Goal: Transaction & Acquisition: Purchase product/service

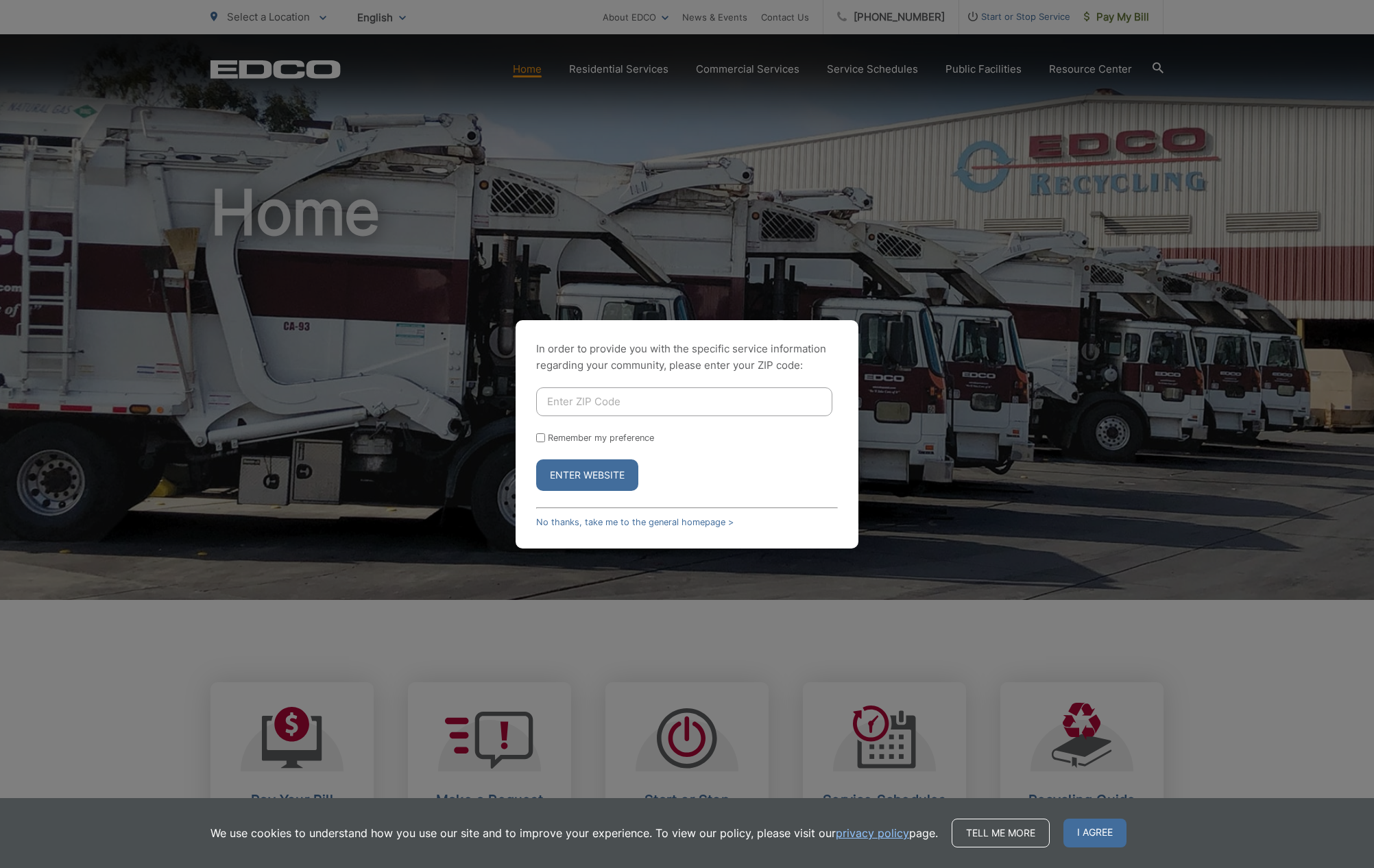
click at [582, 405] on input "Enter ZIP Code" at bounding box center [684, 401] width 296 height 29
type input "92007"
click at [544, 436] on input "Remember my preference" at bounding box center [541, 438] width 9 height 9
checkbox input "true"
click at [570, 477] on button "Enter Website" at bounding box center [587, 475] width 102 height 32
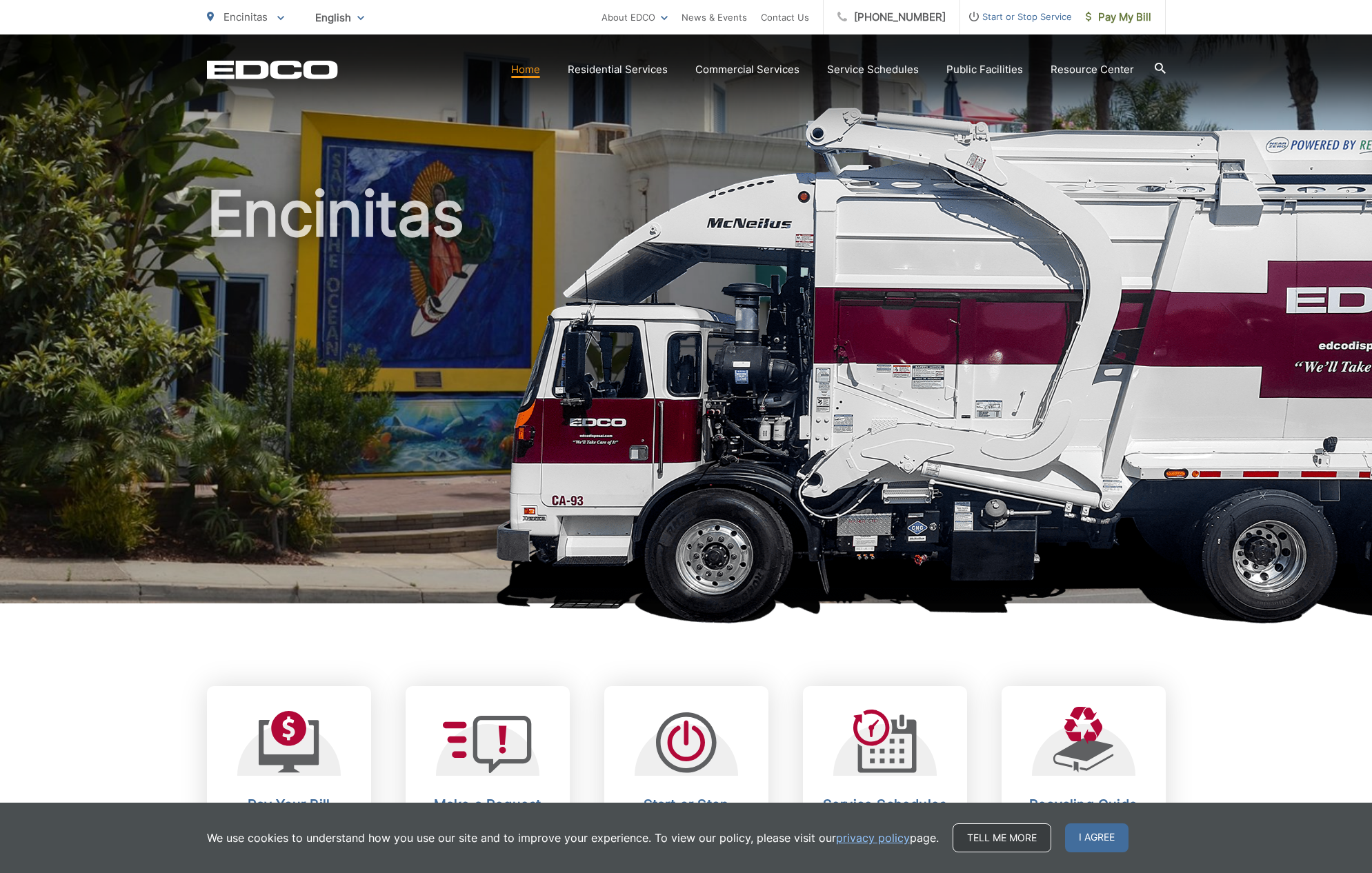
click at [976, 835] on link "Tell me more" at bounding box center [1002, 838] width 99 height 29
click at [1109, 13] on span "Pay My Bill" at bounding box center [1119, 17] width 65 height 16
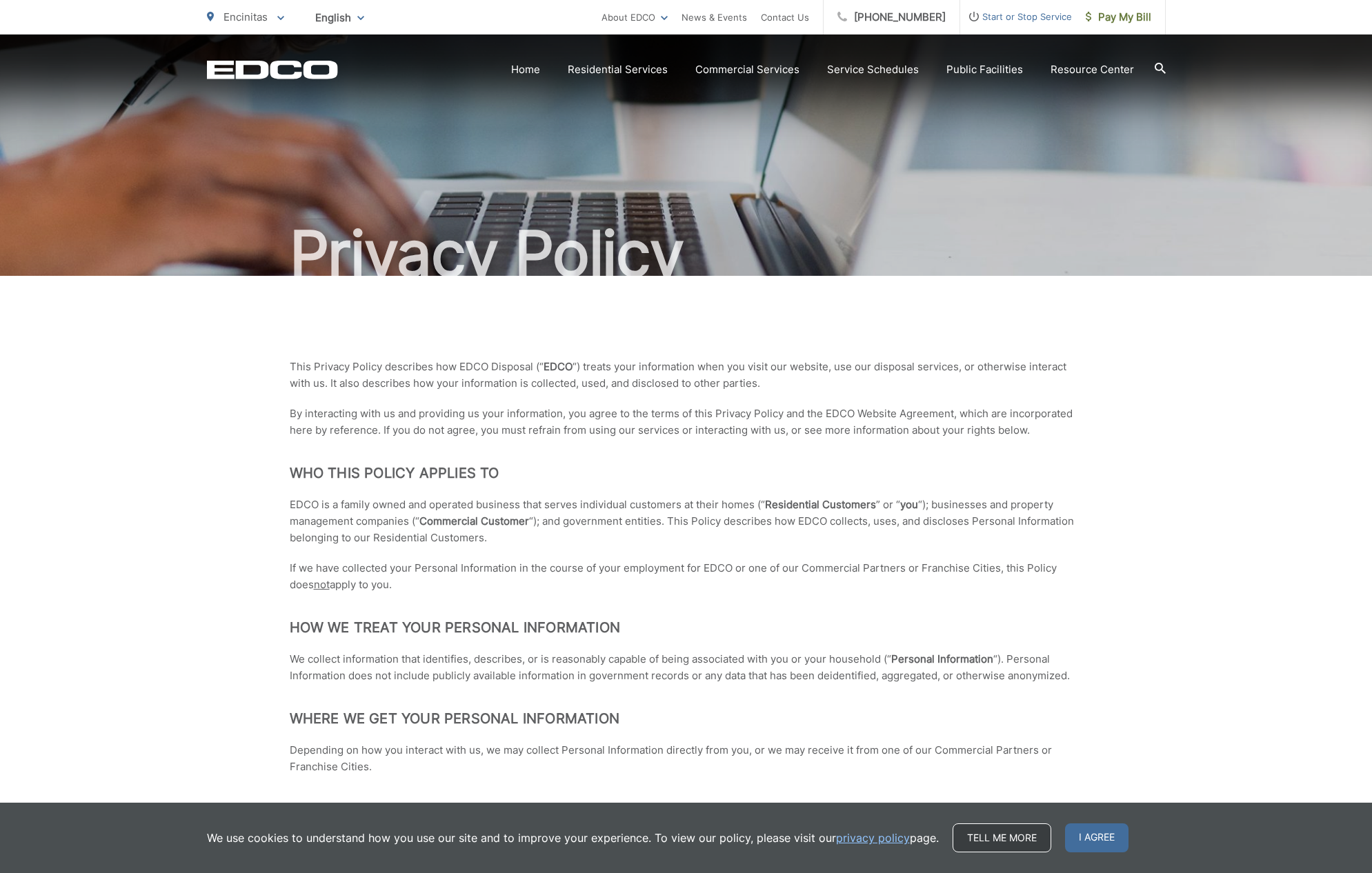
click at [988, 831] on link "Tell me more" at bounding box center [1002, 838] width 99 height 29
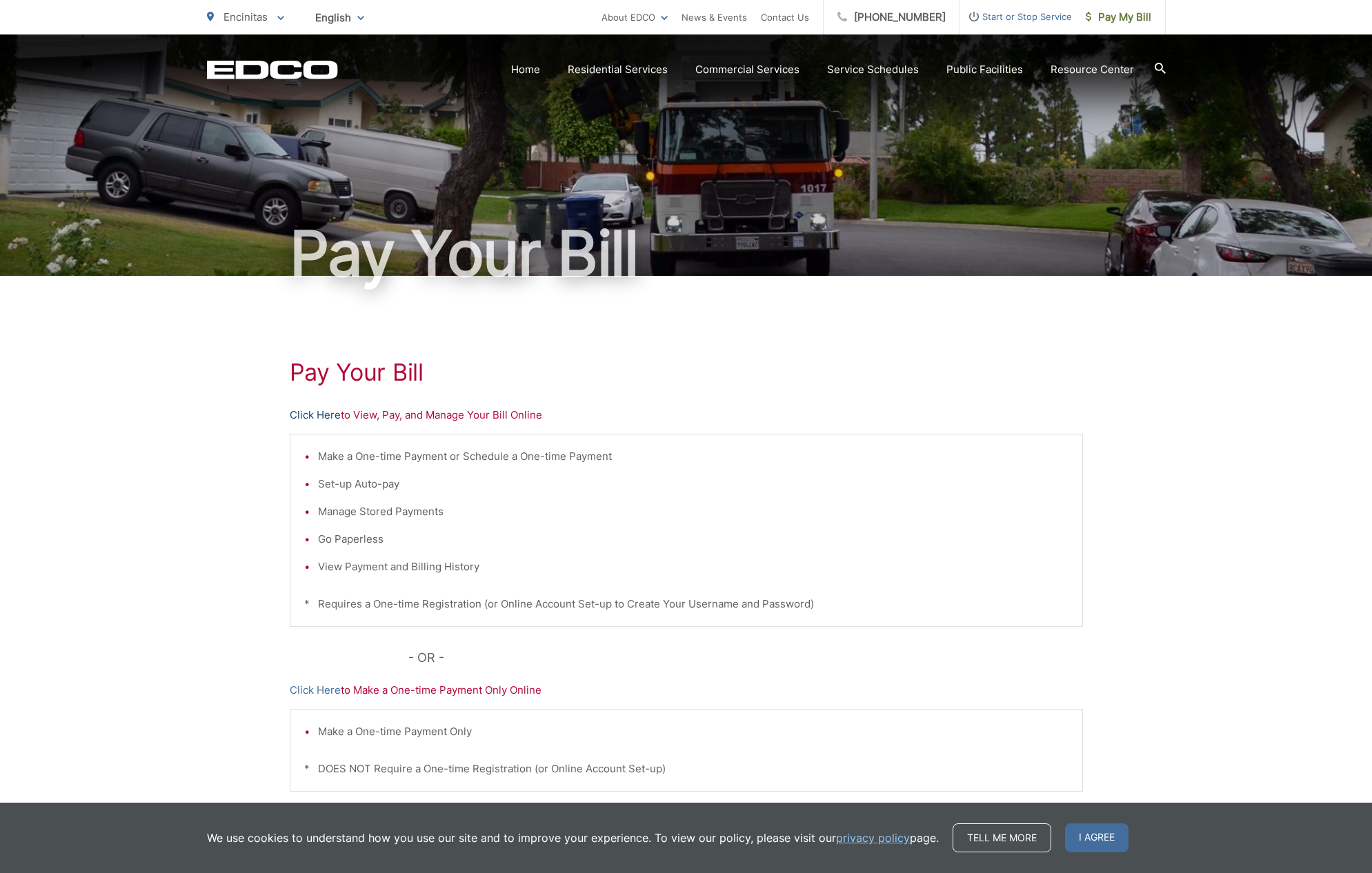
click at [303, 415] on link "Click Here" at bounding box center [315, 415] width 51 height 16
